Goal: Task Accomplishment & Management: Complete application form

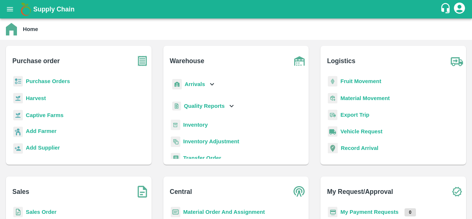
click at [47, 80] on div "Purchase Orders" at bounding box center [79, 84] width 134 height 17
click at [47, 80] on b "Purchase Orders" at bounding box center [48, 81] width 44 height 6
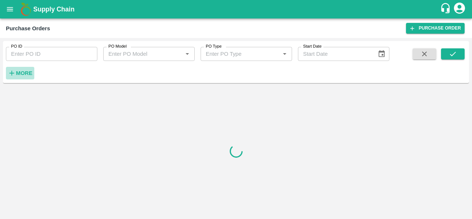
click at [27, 73] on strong "More" at bounding box center [24, 73] width 17 height 6
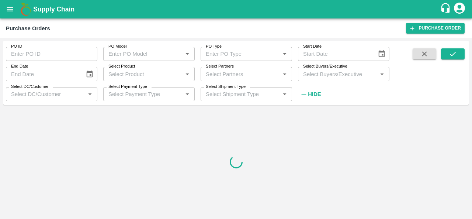
click at [320, 73] on input "Select Buyers/Executive" at bounding box center [337, 74] width 75 height 10
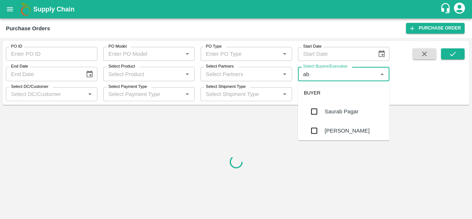
type input "abu"
drag, startPoint x: 328, startPoint y: 108, endPoint x: 471, endPoint y: 60, distance: 151.1
click at [328, 108] on div "Abu Irshad M" at bounding box center [349, 111] width 51 height 8
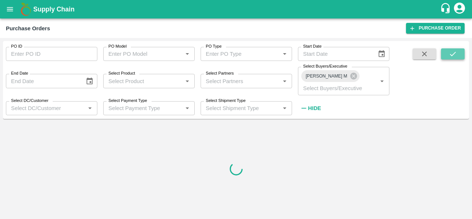
click at [456, 52] on icon "submit" at bounding box center [453, 54] width 8 height 8
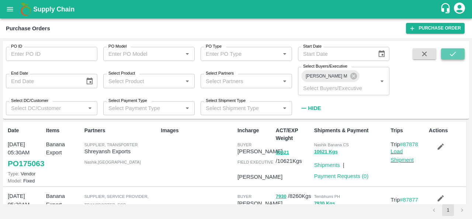
click at [455, 55] on icon "submit" at bounding box center [453, 54] width 8 height 8
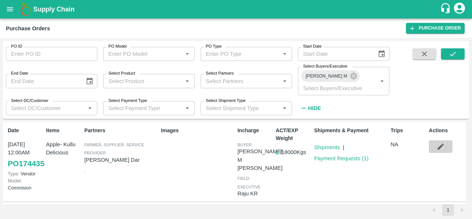
click at [439, 142] on icon "button" at bounding box center [440, 146] width 8 height 8
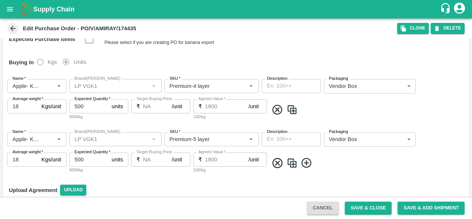
scroll to position [124, 0]
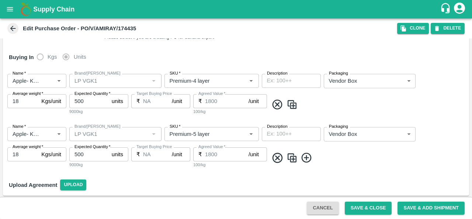
click at [291, 157] on img at bounding box center [291, 158] width 11 height 12
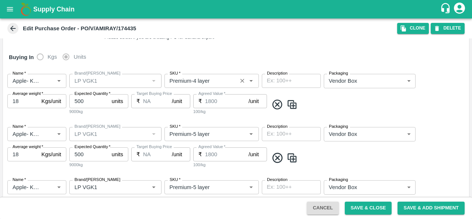
scroll to position [177, 0]
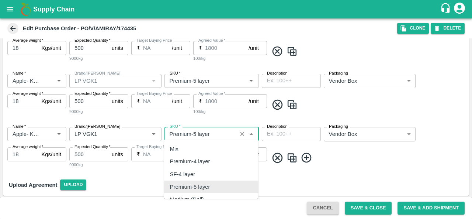
click at [211, 133] on input "SKU   *" at bounding box center [201, 134] width 68 height 10
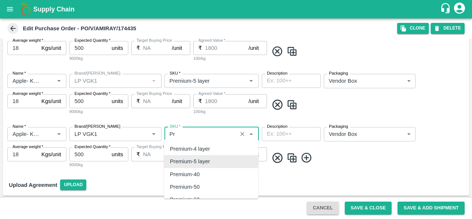
type input "P"
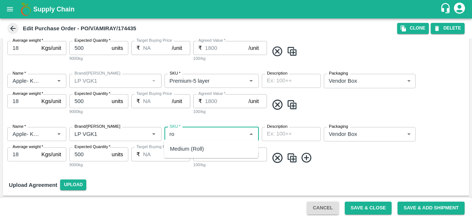
click at [208, 150] on div "Medium (Roll)" at bounding box center [211, 148] width 94 height 13
type input "Medium (Roll)"
click at [294, 159] on img at bounding box center [291, 158] width 11 height 12
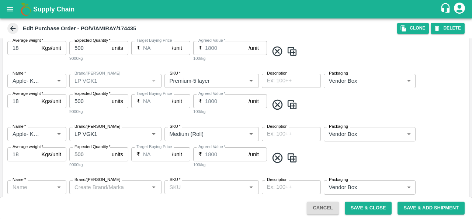
type input "Apple- Kullu Delicious"
type input "LP VGK1"
type input "Medium (Roll)"
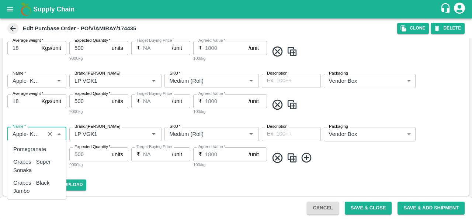
click at [27, 135] on input "Name   *" at bounding box center [26, 134] width 33 height 10
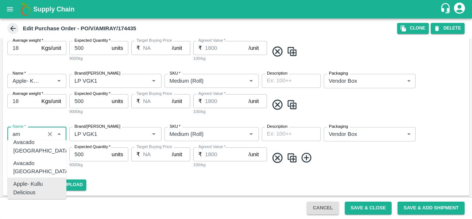
scroll to position [0, 0]
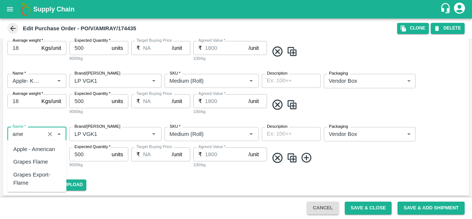
click at [33, 147] on div "Apple - American" at bounding box center [34, 149] width 42 height 8
type input "Apple - American"
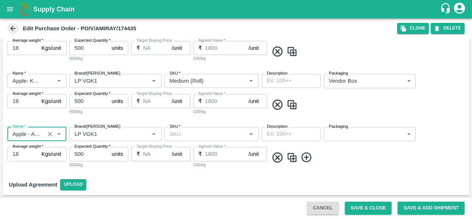
scroll to position [230, 0]
type input "Apple - American"
click at [204, 135] on input "SKU   *" at bounding box center [206, 134] width 78 height 10
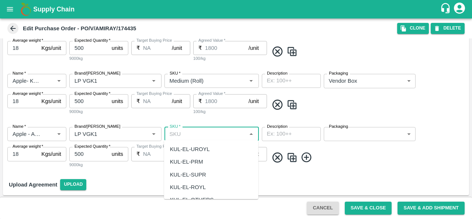
click at [194, 185] on div "KUL-EL-ROYL" at bounding box center [188, 187] width 36 height 8
type input "KUL-EL-ROYL"
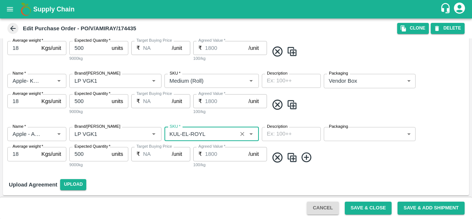
click at [347, 136] on body "Supply Chain Edit Purchase Order - PO/V/AMIRAY/174435 Clone DELETE PO Type   * …" at bounding box center [236, 109] width 472 height 219
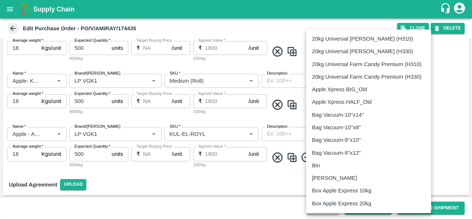
scroll to position [480, 0]
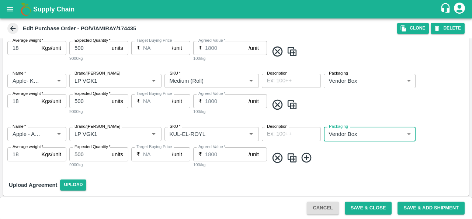
type input "276"
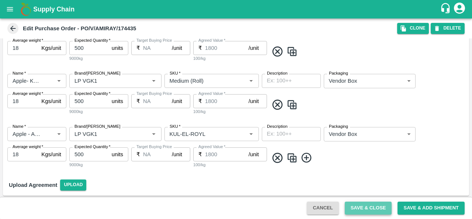
click at [362, 212] on button "Save & Close" at bounding box center [368, 207] width 47 height 13
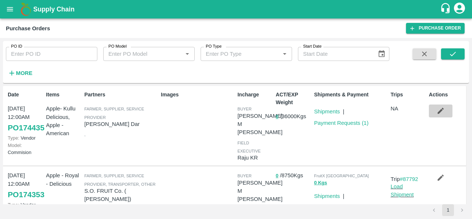
click at [440, 113] on icon "button" at bounding box center [440, 111] width 8 height 8
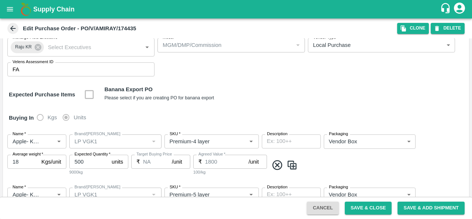
scroll to position [64, 0]
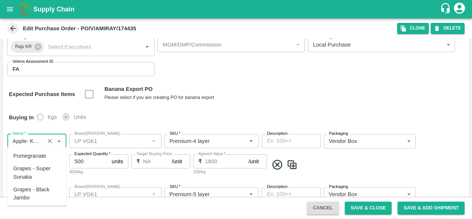
click at [23, 136] on input "Name   *" at bounding box center [26, 141] width 33 height 10
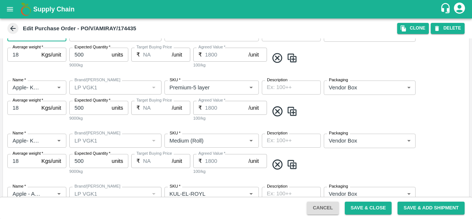
scroll to position [230, 0]
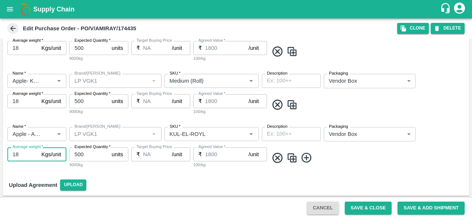
click at [22, 153] on input "18" at bounding box center [22, 154] width 31 height 14
type input "1"
type input "5"
type input "7"
click at [371, 205] on button "Save & Close" at bounding box center [368, 207] width 47 height 13
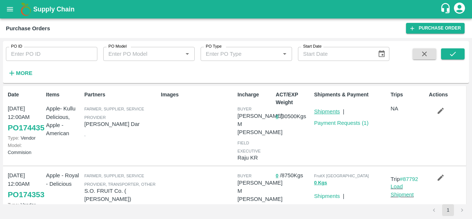
click at [326, 112] on link "Shipments" at bounding box center [327, 111] width 26 height 6
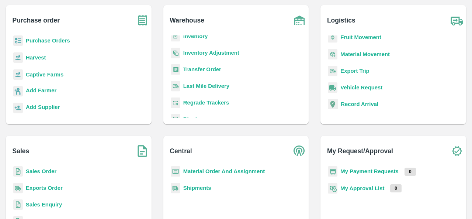
scroll to position [40, 0]
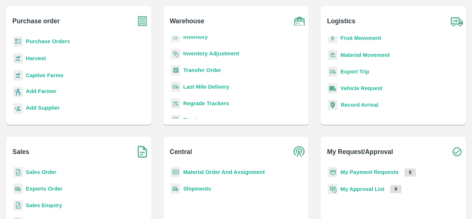
click at [206, 174] on b "Material Order And Assignment" at bounding box center [224, 172] width 82 height 6
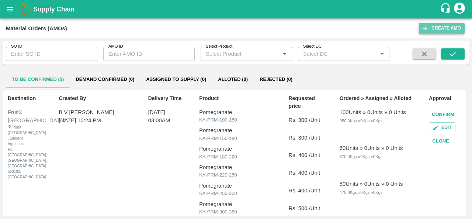
click at [443, 25] on button "Create AMO" at bounding box center [442, 28] width 46 height 11
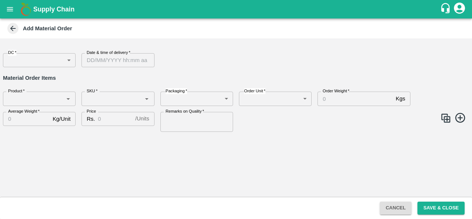
click at [17, 63] on body "Supply Chain Add Material Order DC   * ​ DC Date & time of delivery   * Date & …" at bounding box center [236, 109] width 472 height 219
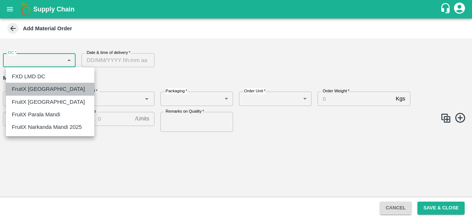
click at [56, 88] on div "FruitX [GEOGRAPHIC_DATA]" at bounding box center [50, 89] width 77 height 8
type input "147"
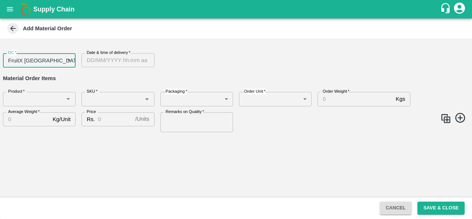
type input "DD/MM/YYYY hh:mm aa"
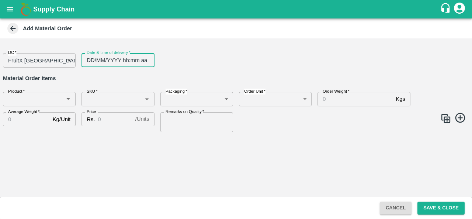
click at [133, 62] on input "DD/MM/YYYY hh:mm aa" at bounding box center [114, 60] width 67 height 14
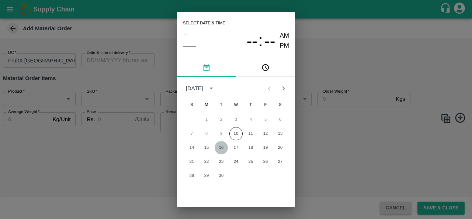
click at [221, 152] on button "16" at bounding box center [221, 147] width 13 height 13
type input "16/09/2025 12:00 AM"
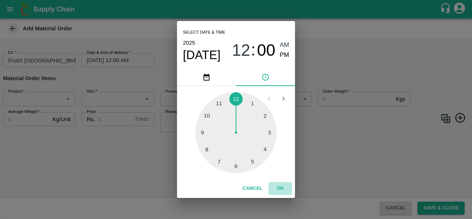
click at [284, 191] on button "OK" at bounding box center [280, 188] width 24 height 13
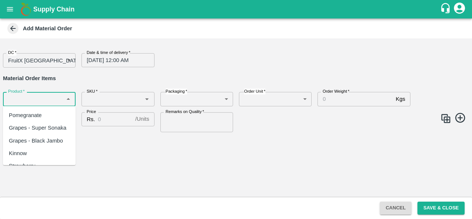
click at [27, 98] on input "Product   *" at bounding box center [33, 99] width 56 height 10
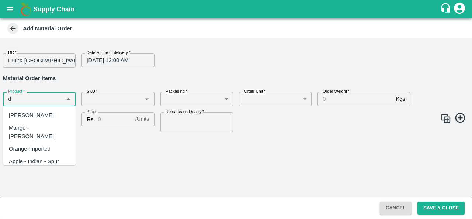
type input "d"
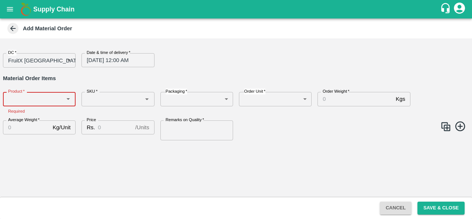
paste input "Apple- Kullu Delicious"
click at [48, 117] on div "Apple- Kullu Delicious" at bounding box center [35, 115] width 53 height 8
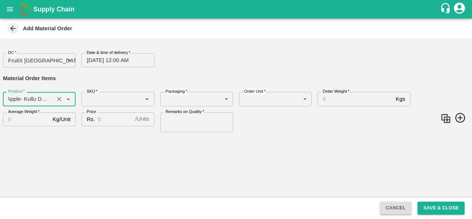
type input "Apple- Kullu Delicious"
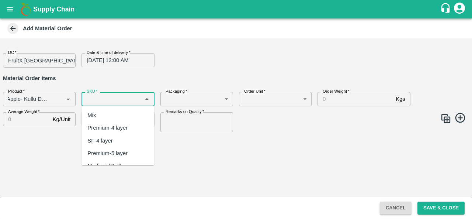
scroll to position [0, 0]
click at [106, 97] on input "SKU   *" at bounding box center [112, 99] width 56 height 10
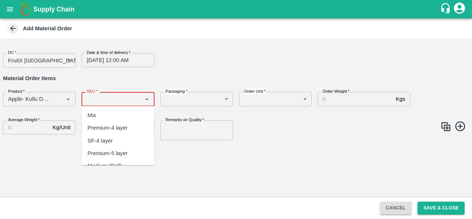
click at [113, 97] on input "SKU   *" at bounding box center [112, 99] width 56 height 10
click at [115, 131] on div "Premium-4 layer" at bounding box center [107, 128] width 40 height 8
type input "Premium-4 layer"
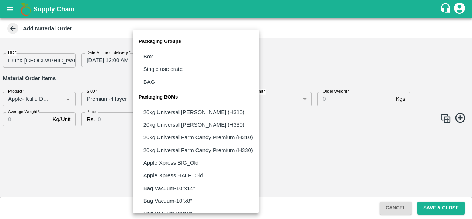
click at [192, 103] on body "Supply Chain Add Material Order DC   * FruitX Bangalore 147 DC Date & time of d…" at bounding box center [236, 109] width 472 height 219
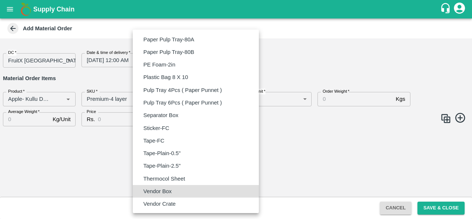
type input "BOM/276"
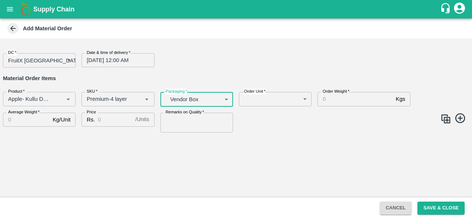
click at [255, 104] on body "Supply Chain Add Material Order DC   * FruitX Bangalore 147 DC Date & time of d…" at bounding box center [236, 109] width 472 height 219
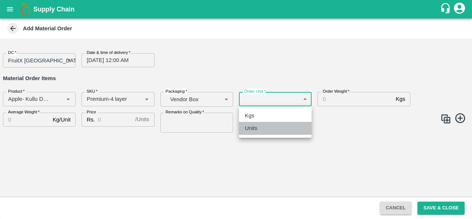
click at [264, 128] on div "Units" at bounding box center [275, 128] width 61 height 8
type input "2"
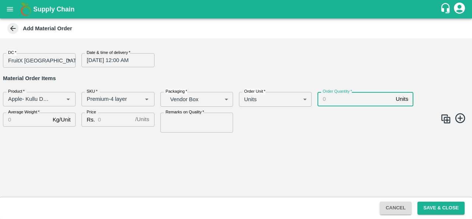
click at [352, 99] on input "Order Quantity   *" at bounding box center [354, 99] width 75 height 14
type input "400"
click at [18, 123] on input "Average Weight   *" at bounding box center [26, 119] width 47 height 14
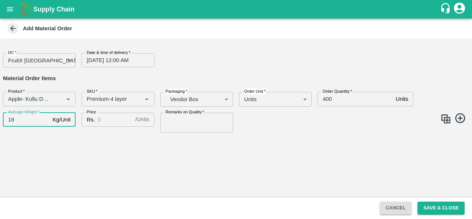
type input "18"
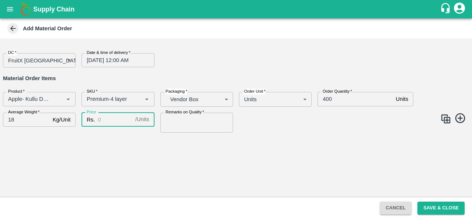
click at [104, 119] on input "Price" at bounding box center [115, 119] width 34 height 14
type input "1400"
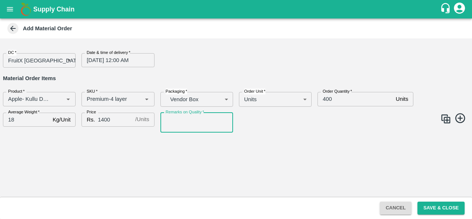
click at [176, 122] on input "Remarks on Quality   *" at bounding box center [196, 122] width 73 height 20
type input "GOOD QUALITY"
click at [448, 120] on img at bounding box center [445, 118] width 11 height 11
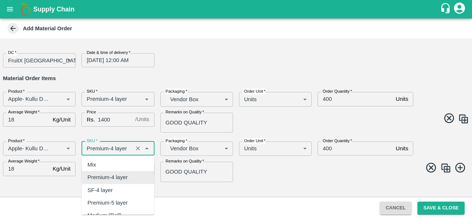
click at [121, 146] on input "SKU   *" at bounding box center [107, 148] width 46 height 10
click at [113, 146] on input "SKU   *" at bounding box center [107, 148] width 46 height 10
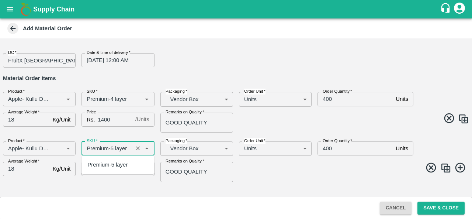
click at [120, 159] on div "Premium-5 layer" at bounding box center [117, 164] width 73 height 13
type input "Premium-5 layer"
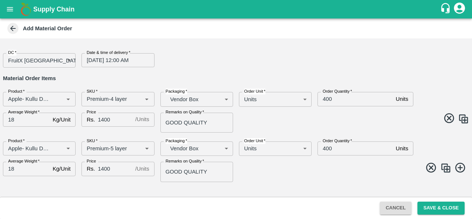
click at [449, 168] on img at bounding box center [445, 167] width 11 height 11
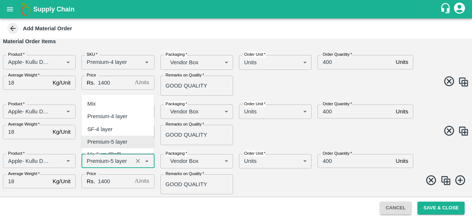
click at [102, 162] on input "SKU   *" at bounding box center [107, 161] width 46 height 10
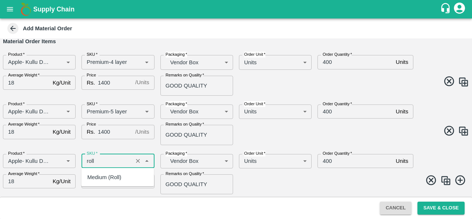
click at [110, 178] on div "Medium (Roll)" at bounding box center [104, 177] width 34 height 8
type input "Medium (Roll)"
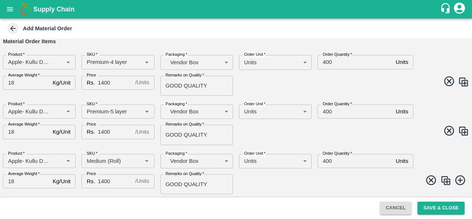
click at [445, 180] on img at bounding box center [445, 180] width 11 height 11
click at [60, 160] on icon "Clear" at bounding box center [59, 161] width 4 height 4
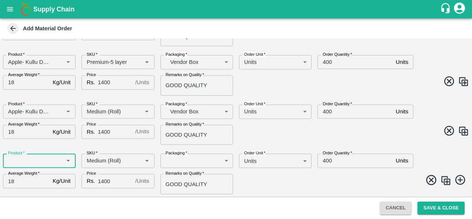
scroll to position [0, 0]
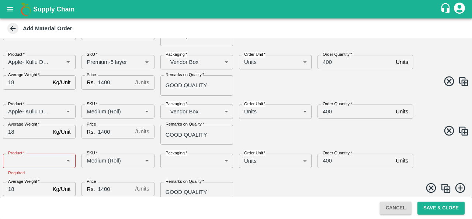
click at [428, 177] on div "Product   * Product   * Required SKU   * SKU   * Packaging   * ​ Packaging Orde…" at bounding box center [233, 174] width 472 height 54
click at [431, 183] on icon at bounding box center [431, 187] width 10 height 10
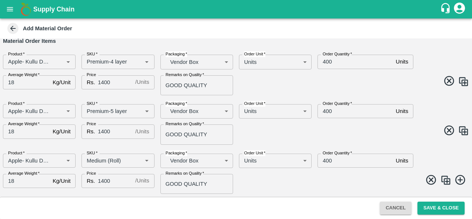
scroll to position [37, 0]
click at [442, 206] on button "Save & Close" at bounding box center [440, 207] width 47 height 13
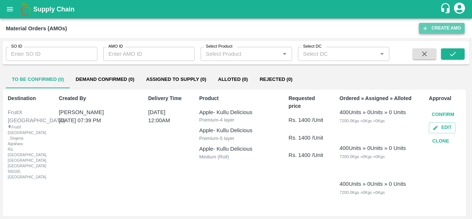
click at [436, 27] on button "Create AMO" at bounding box center [442, 28] width 46 height 11
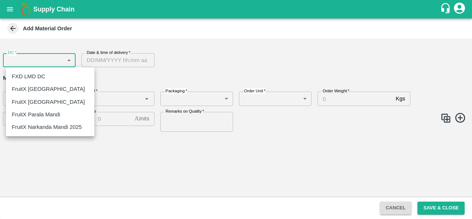
click at [34, 60] on body "Supply Chain Add Material Order DC   * ​ DC Date & time of delivery   * Date & …" at bounding box center [236, 109] width 472 height 219
click at [49, 87] on p "FruitX [GEOGRAPHIC_DATA]" at bounding box center [48, 89] width 73 height 8
type input "147"
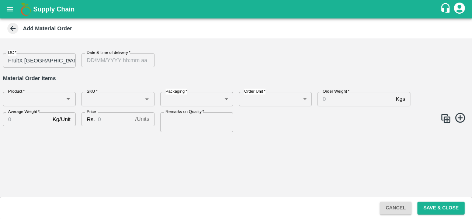
click at [129, 55] on label "Date & time of delivery   *" at bounding box center [109, 53] width 44 height 6
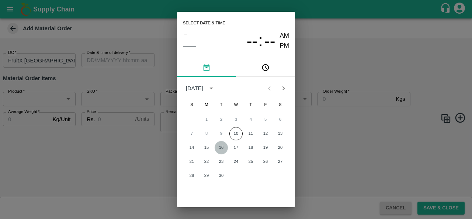
click at [226, 148] on button "16" at bounding box center [221, 147] width 13 height 13
type input "16/09/2025 12:00 AM"
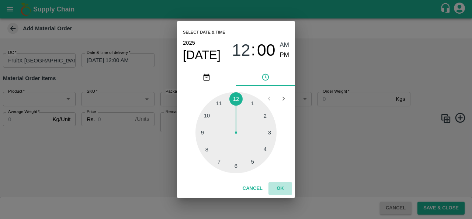
click at [281, 184] on button "OK" at bounding box center [280, 188] width 24 height 13
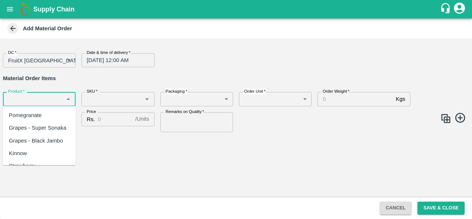
click at [26, 97] on input "Product   *" at bounding box center [33, 99] width 56 height 10
click at [37, 114] on div "Apple - American" at bounding box center [30, 115] width 42 height 8
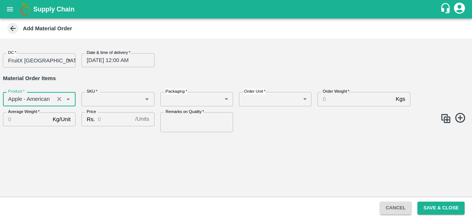
type input "Apple - American"
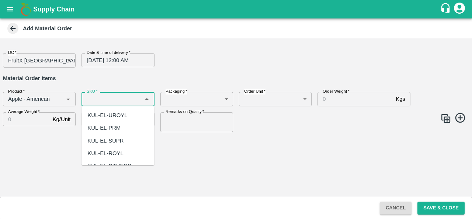
click at [116, 98] on input "SKU   *" at bounding box center [112, 99] width 56 height 10
click at [117, 150] on div "KUL-EL-ROYL" at bounding box center [105, 153] width 36 height 8
type input "KUL-EL-ROYL"
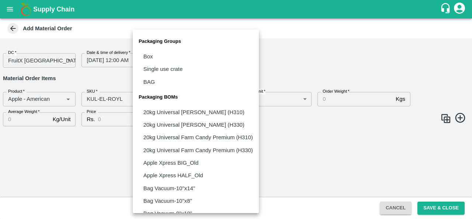
click at [196, 98] on body "Supply Chain Add Material Order DC   * FruitX Bangalore 147 DC Date & time of d…" at bounding box center [236, 109] width 472 height 219
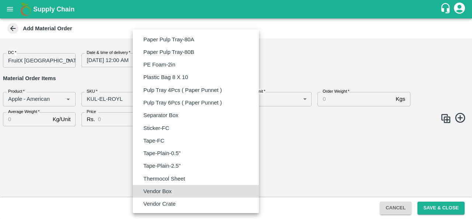
type input "BOM/276"
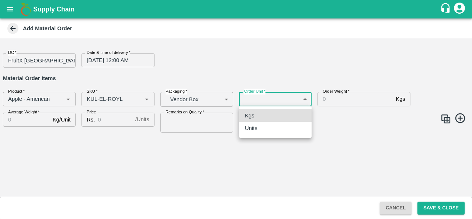
click at [265, 105] on body "Supply Chain Add Material Order DC   * FruitX Bangalore 147 DC Date & time of d…" at bounding box center [236, 109] width 472 height 219
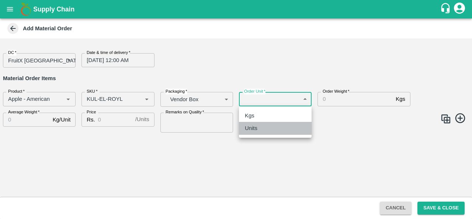
click at [265, 128] on div "Units" at bounding box center [275, 128] width 61 height 8
type input "2"
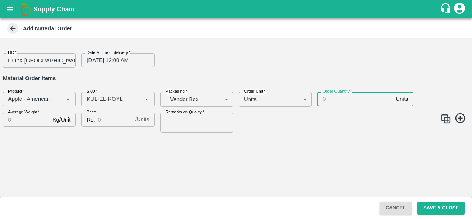
click at [354, 97] on input "Order Quantity   *" at bounding box center [354, 99] width 75 height 14
type input "400"
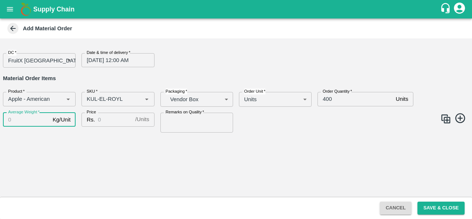
click at [25, 120] on input "Average Weight   *" at bounding box center [26, 119] width 47 height 14
type input "1"
type input "5"
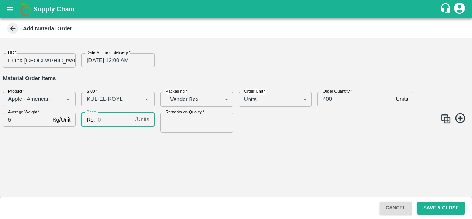
click at [105, 120] on input "Price" at bounding box center [115, 119] width 34 height 14
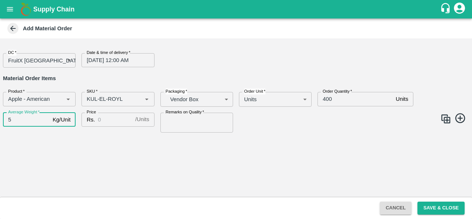
click at [14, 117] on input "5" at bounding box center [26, 119] width 47 height 14
type input "7"
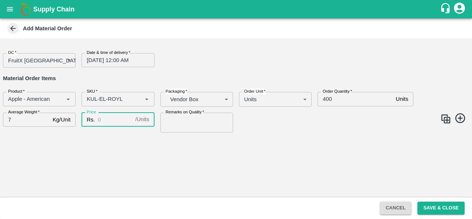
click at [110, 119] on input "Price" at bounding box center [115, 119] width 34 height 14
type input "600"
click at [191, 119] on input "Remarks on Quality   *" at bounding box center [196, 122] width 73 height 20
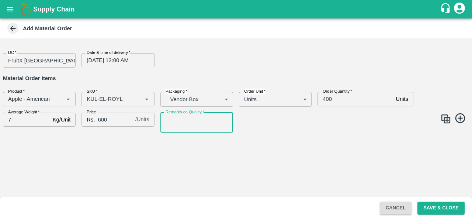
type input "GOOD QUALITY"
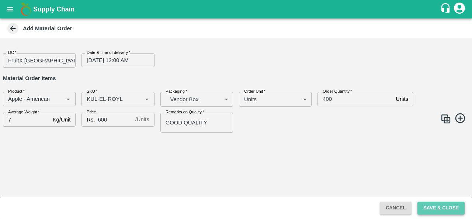
click at [440, 206] on button "Save & Close" at bounding box center [440, 207] width 47 height 13
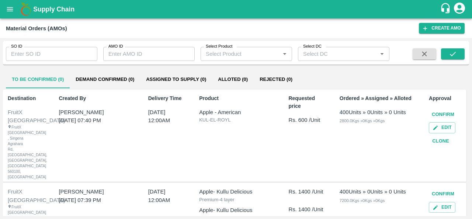
click at [442, 116] on button "Confirm" at bounding box center [443, 114] width 28 height 13
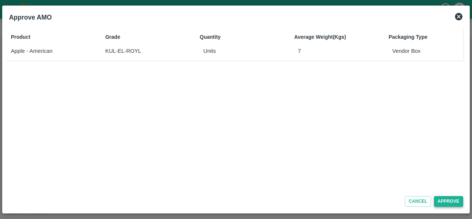
click at [443, 204] on button "Approve" at bounding box center [448, 201] width 29 height 11
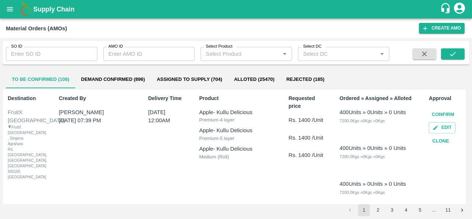
click at [446, 113] on button "Confirm" at bounding box center [443, 114] width 28 height 13
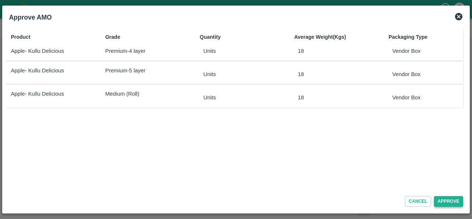
click at [441, 200] on button "Approve" at bounding box center [448, 201] width 29 height 11
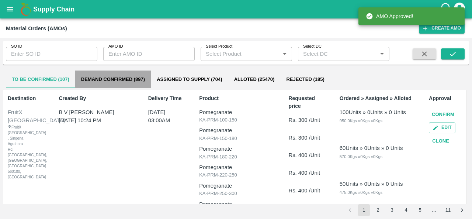
click at [108, 77] on button "Demand Confirmed (897)" at bounding box center [113, 79] width 76 height 18
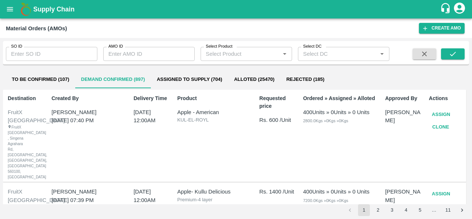
click at [442, 116] on button "Assign" at bounding box center [441, 114] width 24 height 13
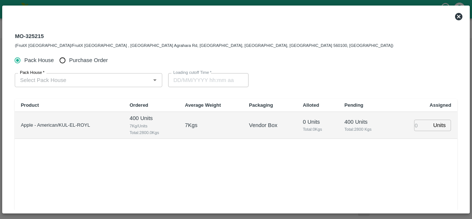
type input "16/09/2025 12:00 AM"
click at [88, 62] on span "Purchase Order" at bounding box center [88, 60] width 39 height 8
click at [69, 62] on input "Purchase Order" at bounding box center [63, 60] width 14 height 14
radio input "true"
click at [71, 78] on input "PO   *" at bounding box center [79, 80] width 125 height 10
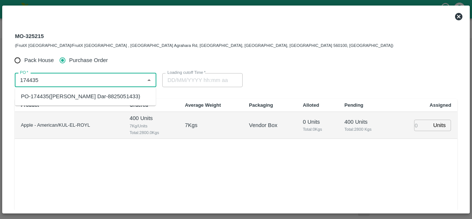
click at [67, 98] on div "PO-174435(Amir Ayoub Dar-8825051433)" at bounding box center [80, 96] width 119 height 8
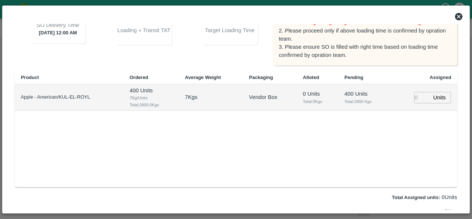
scroll to position [101, 0]
type input "PO-174435(Amir Ayoub Dar-8825051433)"
click at [417, 97] on input "number" at bounding box center [422, 96] width 16 height 11
type input "400"
click at [420, 133] on div "Product Ordered Average Weight Packaging Alloted Pending Assigned Apple - Ameri…" at bounding box center [236, 129] width 442 height 116
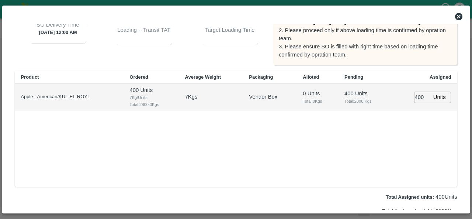
type input "11/09/2025 05:06 PM"
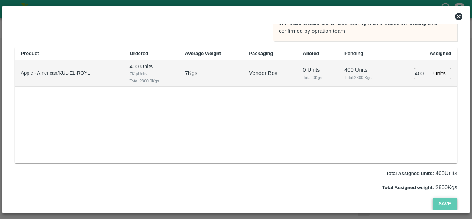
click at [444, 204] on button "Save" at bounding box center [444, 203] width 24 height 13
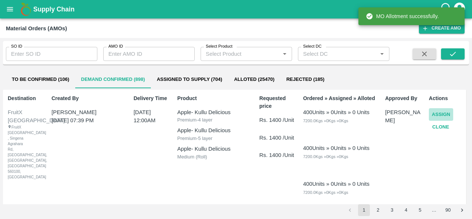
click at [438, 112] on button "Assign" at bounding box center [441, 114] width 24 height 13
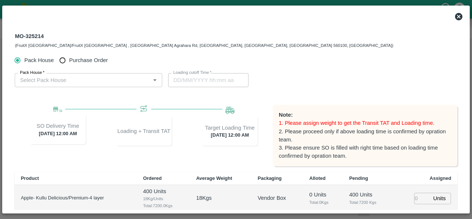
type input "16/09/2025 12:00 AM"
click at [74, 58] on span "Purchase Order" at bounding box center [88, 60] width 39 height 8
click at [69, 58] on input "Purchase Order" at bounding box center [63, 60] width 14 height 14
radio input "true"
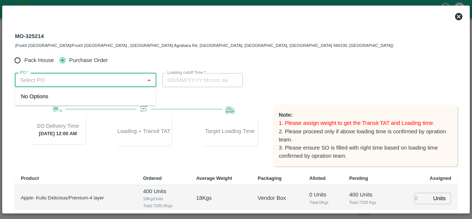
click at [65, 81] on input "PO   *" at bounding box center [79, 80] width 125 height 10
click at [67, 98] on div "PO-174435(Amir Ayoub Dar-8825051433)" at bounding box center [80, 96] width 119 height 8
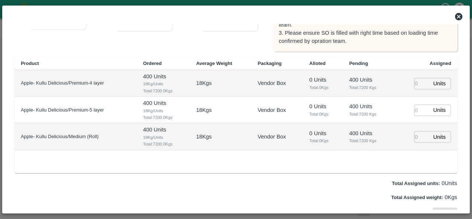
scroll to position [115, 0]
type input "PO-174435(Amir Ayoub Dar-8825051433)"
click at [418, 83] on input "number" at bounding box center [422, 82] width 16 height 11
type input "400"
type input "11/09/2025 04:06 PM"
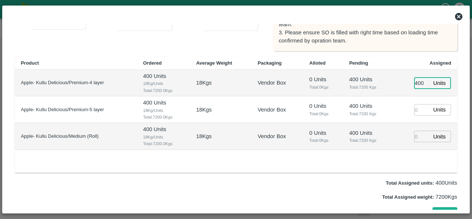
click at [418, 107] on input "number" at bounding box center [422, 109] width 16 height 11
type input "300"
click at [418, 135] on input "number" at bounding box center [422, 135] width 16 height 11
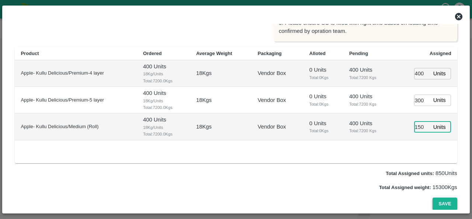
type input "150"
click at [437, 201] on button "Save" at bounding box center [444, 203] width 24 height 13
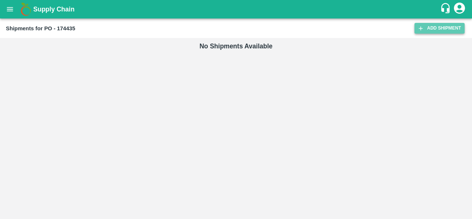
click at [440, 27] on link "Add Shipment" at bounding box center [439, 28] width 50 height 11
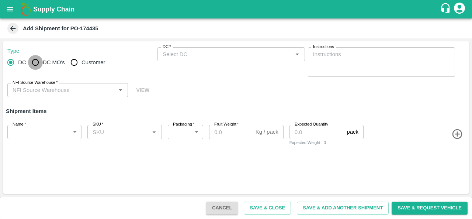
click at [40, 65] on input "DC MO's" at bounding box center [35, 62] width 15 height 15
radio input "true"
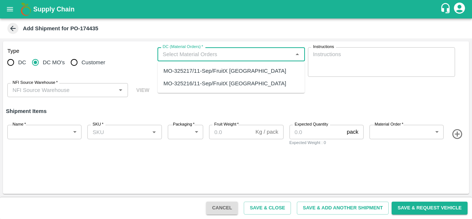
click at [208, 53] on input "DC (Material Orders)   *" at bounding box center [225, 54] width 130 height 10
click at [201, 67] on div "MO-325217/11-Sep/FruitX [GEOGRAPHIC_DATA]" at bounding box center [224, 71] width 123 height 8
type input "MO-325217/11-Sep/FruitX [GEOGRAPHIC_DATA]"
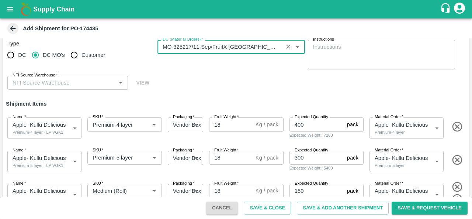
scroll to position [6, 0]
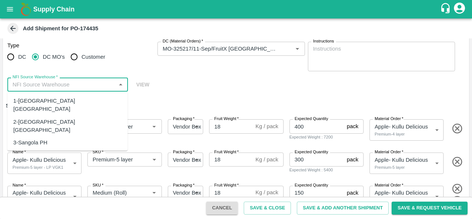
click at [100, 87] on input "NFI Source Warehouse   *" at bounding box center [62, 85] width 104 height 10
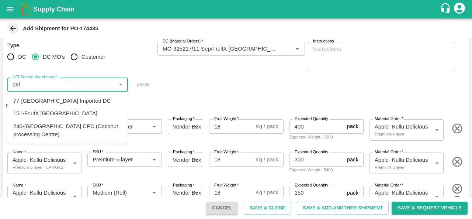
click at [41, 116] on div "151-FruitX [GEOGRAPHIC_DATA]" at bounding box center [55, 113] width 84 height 8
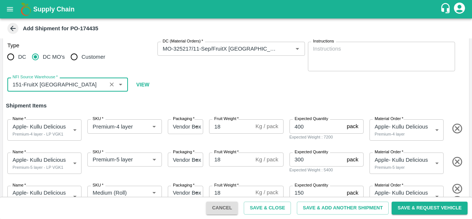
scroll to position [24, 0]
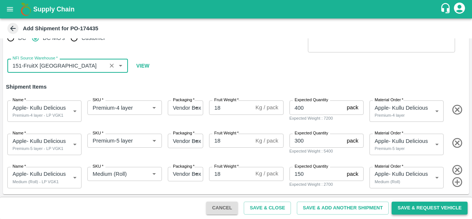
type input "151-FruitX Delhi"
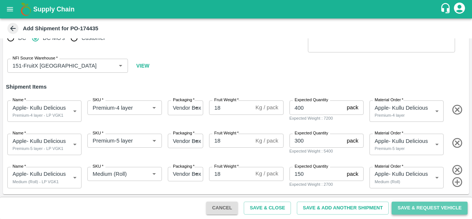
click at [412, 211] on button "Save & Request Vehicle" at bounding box center [429, 207] width 76 height 13
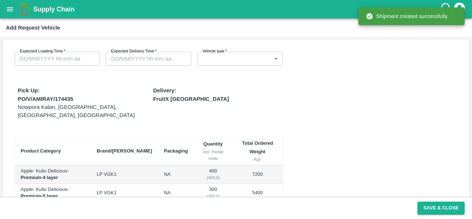
type input "11/09/2025 04:06 PM"
type input "DD/MM/YYYY hh:mm aa"
click at [50, 59] on input "DD/MM/YYYY hh:mm aa" at bounding box center [55, 59] width 80 height 14
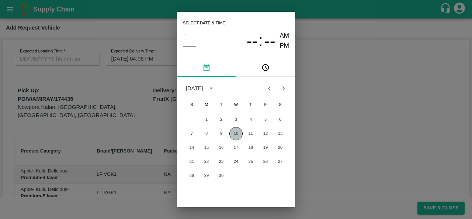
click at [232, 133] on button "10" at bounding box center [235, 133] width 13 height 13
type input "10/09/2025 12:00 AM"
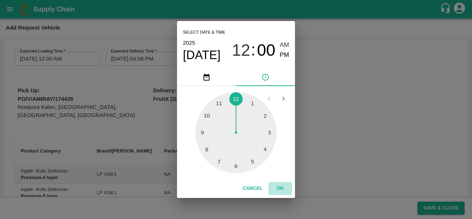
click at [282, 190] on button "OK" at bounding box center [280, 188] width 24 height 13
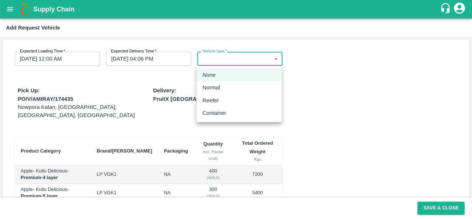
click at [228, 58] on body "Supply Chain Add Request Vehicle Expected Loading Time   * 10/09/2025 12:00 AM …" at bounding box center [236, 109] width 472 height 219
click at [220, 85] on div "Normal" at bounding box center [212, 87] width 21 height 8
type input "1"
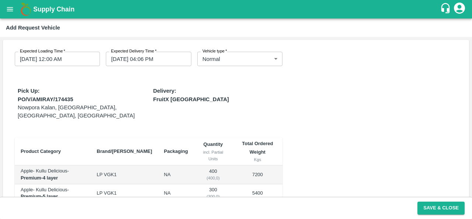
click at [339, 140] on div "Expected Loading Time   * 10/09/2025 12:00 AM Expected Loading Time Expected De…" at bounding box center [236, 158] width 466 height 236
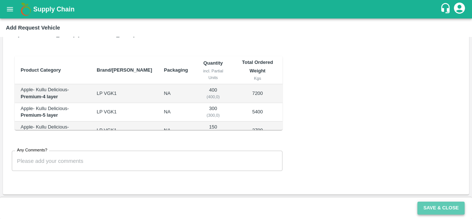
click at [441, 207] on button "Save & Close" at bounding box center [440, 207] width 47 height 13
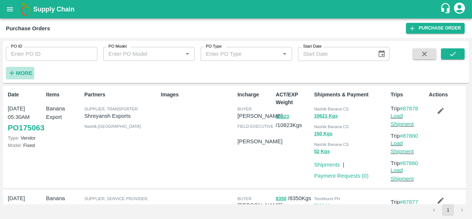
click at [24, 73] on strong "More" at bounding box center [24, 73] width 17 height 6
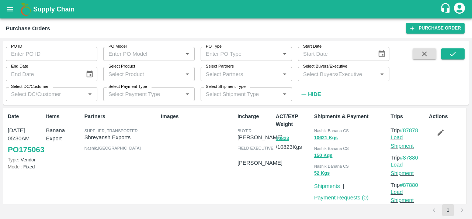
click at [307, 76] on input "Select Buyers/Executive" at bounding box center [337, 74] width 75 height 10
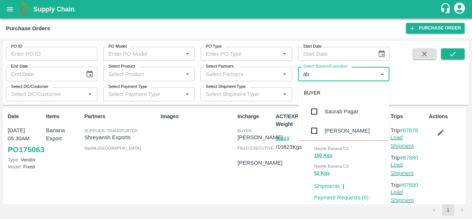
type input "abu"
click at [331, 115] on div "Abu Irshad M" at bounding box center [349, 111] width 51 height 8
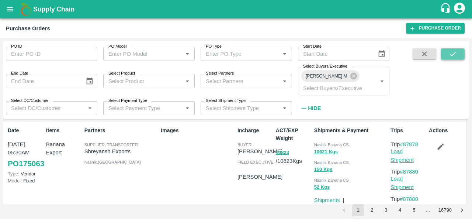
click at [448, 55] on button "submit" at bounding box center [453, 53] width 24 height 11
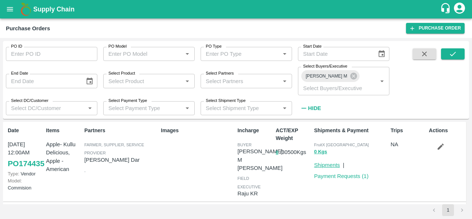
click at [316, 162] on link "Shipments" at bounding box center [327, 165] width 26 height 6
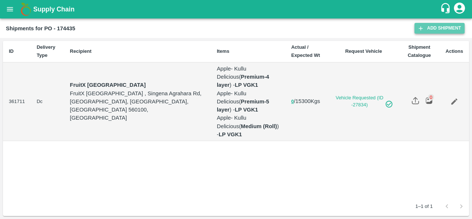
click at [441, 28] on link "Add Shipment" at bounding box center [439, 28] width 50 height 11
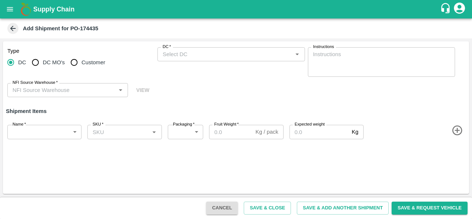
click at [52, 59] on span "DC MO's" at bounding box center [54, 62] width 22 height 8
click at [43, 59] on input "DC MO's" at bounding box center [35, 62] width 15 height 15
radio input "true"
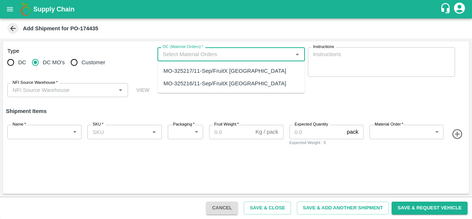
click at [184, 52] on input "DC (Material Orders)   *" at bounding box center [225, 54] width 130 height 10
click at [184, 87] on div "MO-325216/11-Sep/FruitX Bangalore" at bounding box center [224, 83] width 123 height 8
type input "MO-325216/11-Sep/FruitX Bangalore"
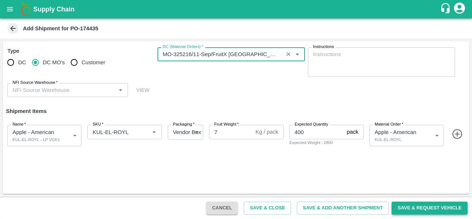
click at [421, 206] on button "Save & Request Vehicle" at bounding box center [429, 207] width 76 height 13
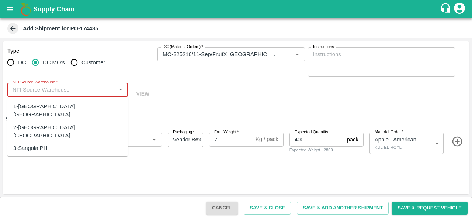
click at [38, 94] on input "NFI Source Warehouse   *" at bounding box center [62, 90] width 104 height 10
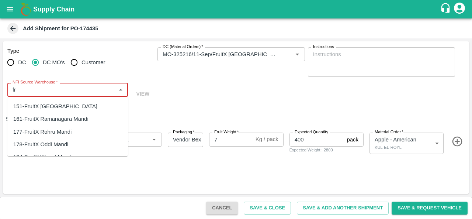
click at [41, 104] on div "151-FruitX Delhi" at bounding box center [55, 106] width 84 height 8
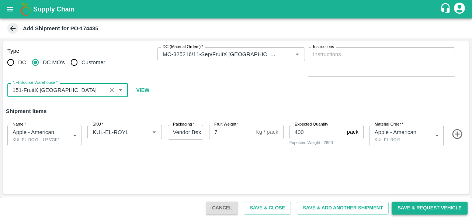
type input "151-FruitX Delhi"
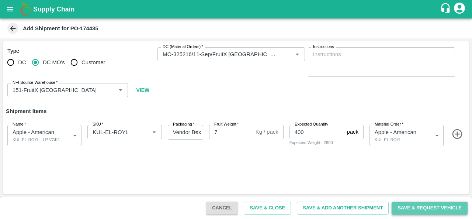
click at [404, 205] on button "Save & Request Vehicle" at bounding box center [429, 207] width 76 height 13
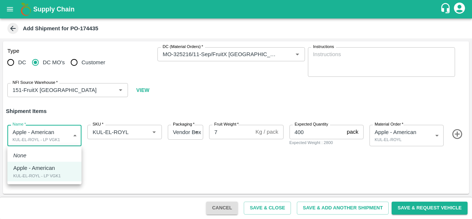
click at [77, 135] on body "Supply Chain Add Shipment for PO-174435 Type DC DC MO's Customer DC (Material O…" at bounding box center [236, 109] width 472 height 219
click at [419, 207] on div at bounding box center [236, 109] width 472 height 219
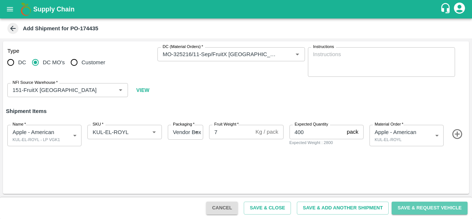
click at [419, 207] on button "Save & Request Vehicle" at bounding box center [429, 207] width 76 height 13
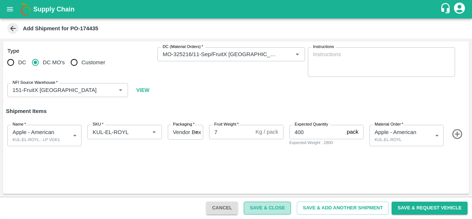
click at [266, 208] on button "Save & Close" at bounding box center [267, 207] width 47 height 13
